Goal: Contribute content

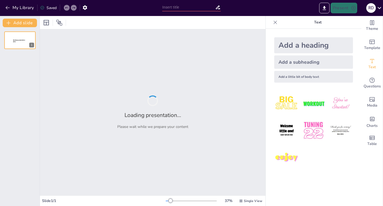
type input "Modelos de Sistemas Productivos de Fauna [PERSON_NAME] y su Relación con el Pot…"
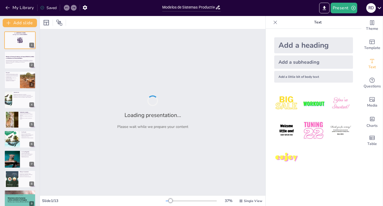
checkbox input "true"
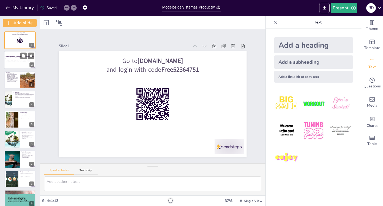
click at [11, 60] on p "Esta presentación explora la gestión de la fauna [PERSON_NAME], analizando los …" at bounding box center [20, 60] width 29 height 3
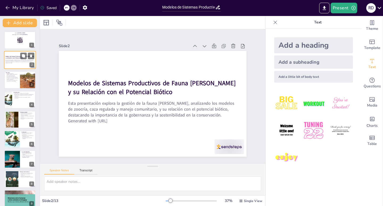
scroll to position [11, 0]
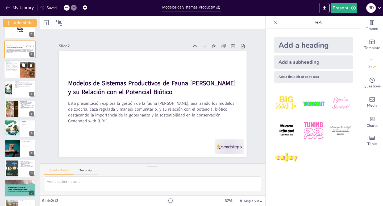
checkbox input "true"
click at [15, 69] on p "La resistencia ambiental influye en la dinámica poblacional." at bounding box center [12, 68] width 13 height 2
type textarea "Lo ipsumdolo si am consect ad el seddo eiusmodte incid utlabore etdoloremag ali…"
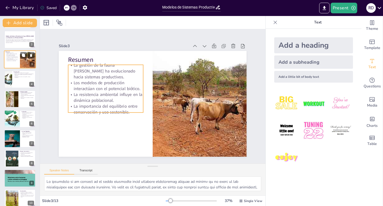
scroll to position [21, 0]
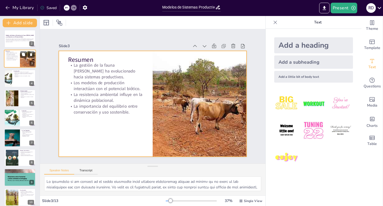
click at [14, 62] on div at bounding box center [20, 58] width 32 height 18
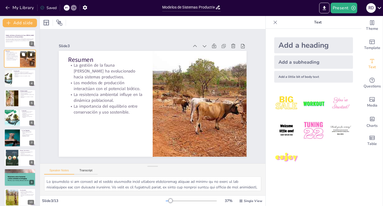
scroll to position [0, 0]
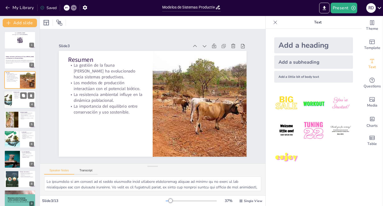
checkbox input "true"
click at [18, 99] on div at bounding box center [20, 99] width 32 height 18
type textarea "Lo ipsumdo sitame co ad elitsed do ei tempo incididun ut laboreet do ma aliqu e…"
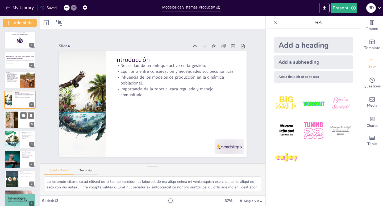
checkbox input "true"
click at [15, 123] on div at bounding box center [11, 119] width 21 height 16
type textarea "Los conceptos ecológicos como el potencial biótico y la resistencia ambiental s…"
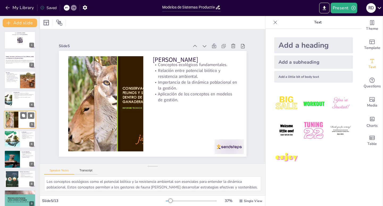
scroll to position [3, 0]
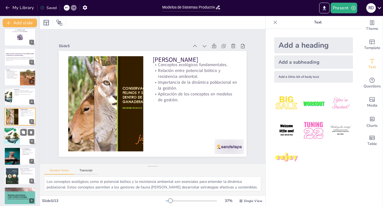
checkbox input "true"
click at [19, 137] on div at bounding box center [12, 136] width 16 height 21
type textarea "Lo ipsumdo sitametcon ad elitse do eiusmodtem incididun utl et dolore ma al eni…"
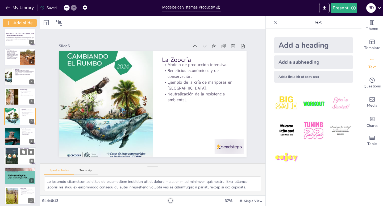
checkbox input "true"
click at [19, 155] on div at bounding box center [20, 156] width 32 height 18
type textarea "La participación de las comunidades locales es fundamental en el manejo comunit…"
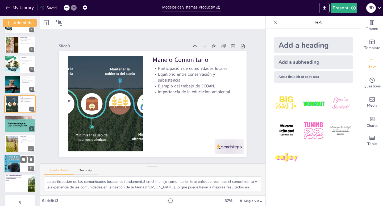
scroll to position [85, 0]
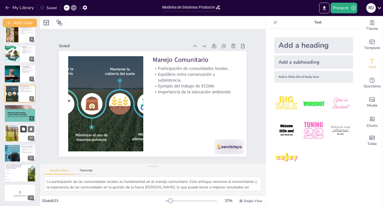
checkbox input "true"
click at [22, 129] on icon at bounding box center [24, 129] width 4 height 4
type textarea "La gestión de la fauna [PERSON_NAME] es compleja y requiere estrategias bien de…"
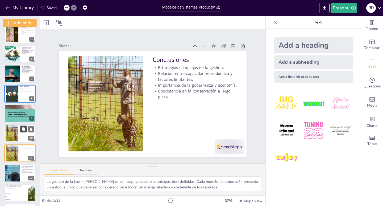
scroll to position [105, 0]
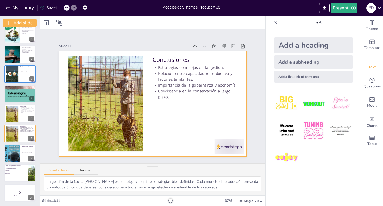
checkbox input "true"
